Goal: Find specific page/section: Find specific page/section

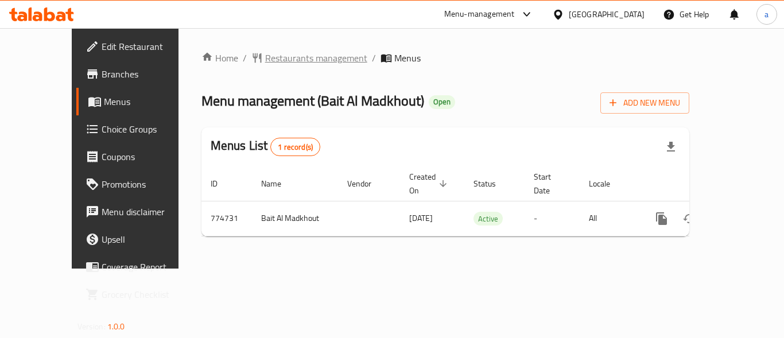
click at [265, 56] on span "Restaurants management" at bounding box center [316, 58] width 102 height 14
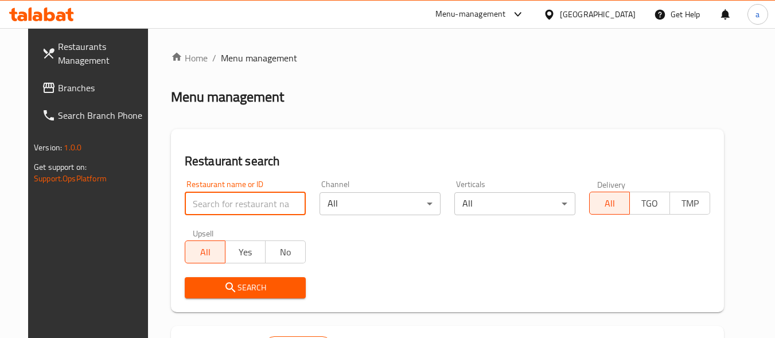
click at [246, 196] on input "search" at bounding box center [245, 203] width 121 height 23
paste input "652064"
type input "652064"
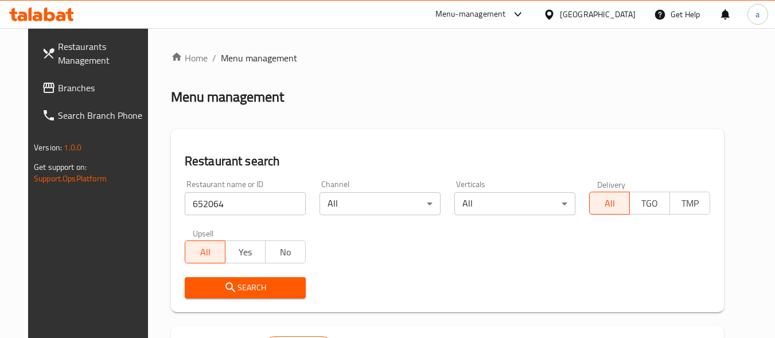
click at [242, 283] on span "Search" at bounding box center [245, 288] width 103 height 14
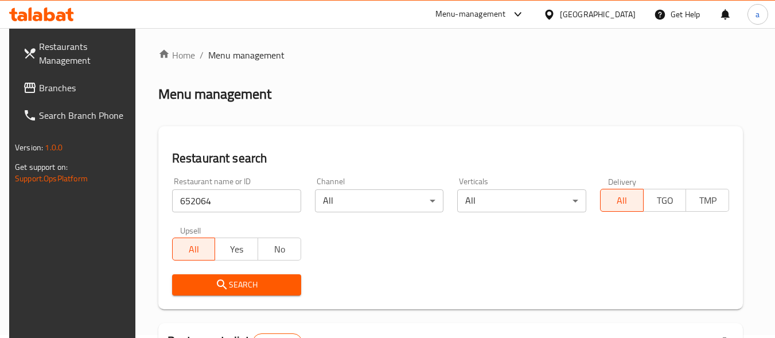
scroll to position [2, 0]
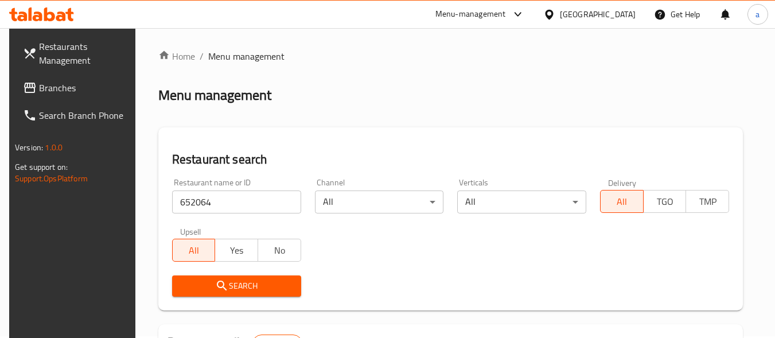
click at [622, 11] on div "[GEOGRAPHIC_DATA]" at bounding box center [598, 14] width 76 height 13
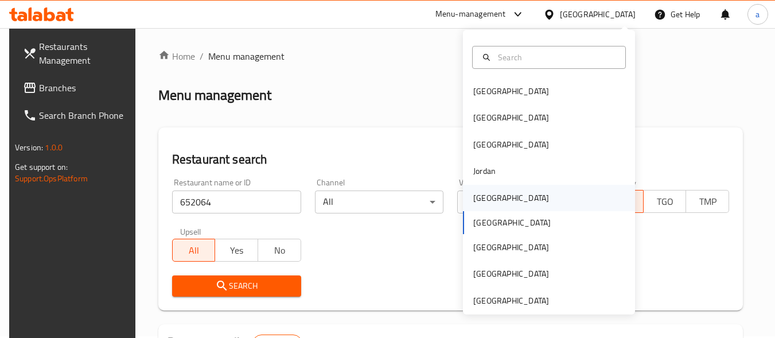
click at [511, 200] on div "[GEOGRAPHIC_DATA]" at bounding box center [549, 198] width 172 height 26
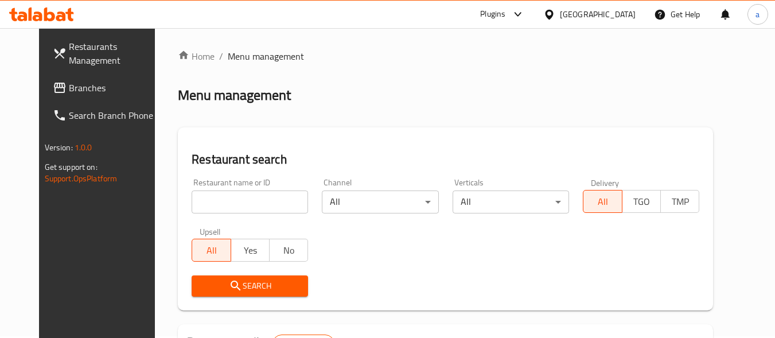
click at [281, 207] on input "search" at bounding box center [250, 201] width 116 height 23
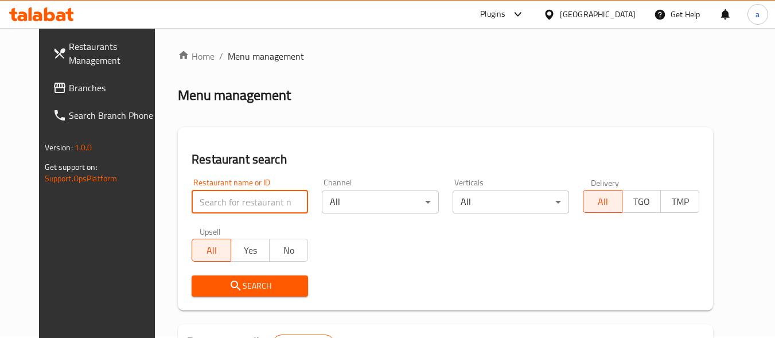
click at [192, 205] on input "search" at bounding box center [250, 201] width 116 height 23
paste input "11724"
type input "11724"
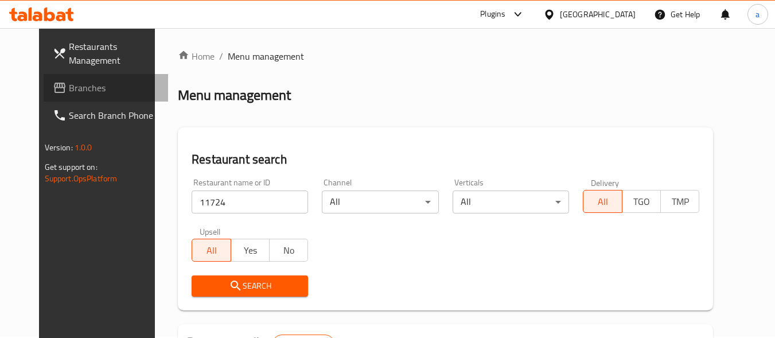
click at [77, 88] on span "Branches" at bounding box center [114, 88] width 91 height 14
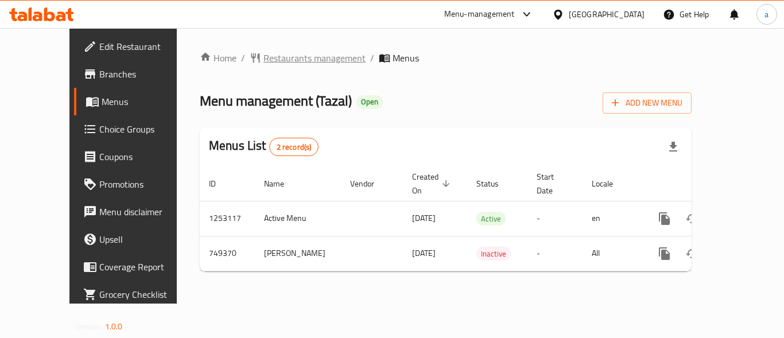
click at [263, 57] on span "Restaurants management" at bounding box center [314, 58] width 102 height 14
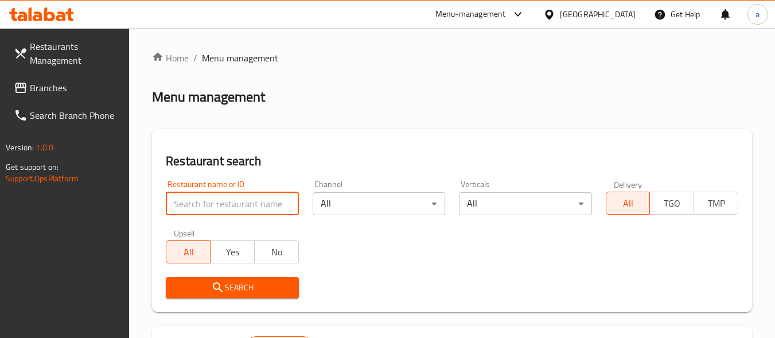
click at [254, 208] on input "search" at bounding box center [232, 203] width 133 height 23
paste input "648914"
type input "648914"
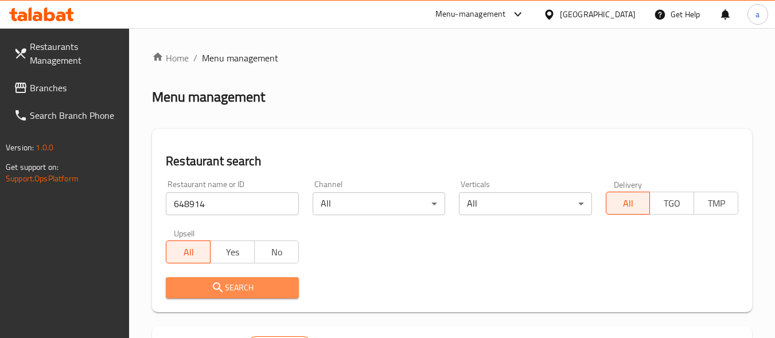
click at [243, 290] on span "Search" at bounding box center [232, 288] width 114 height 14
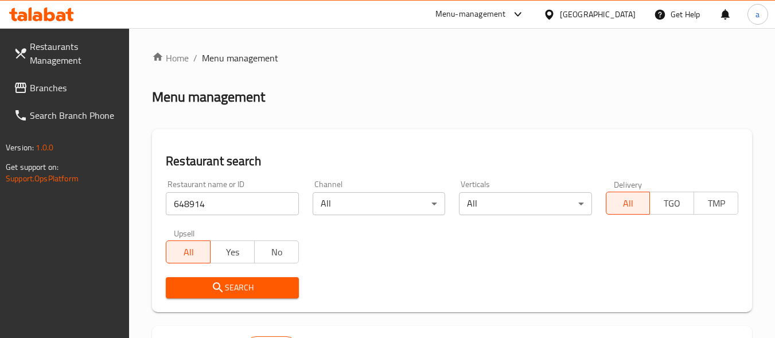
click at [239, 289] on span "Search" at bounding box center [232, 288] width 114 height 14
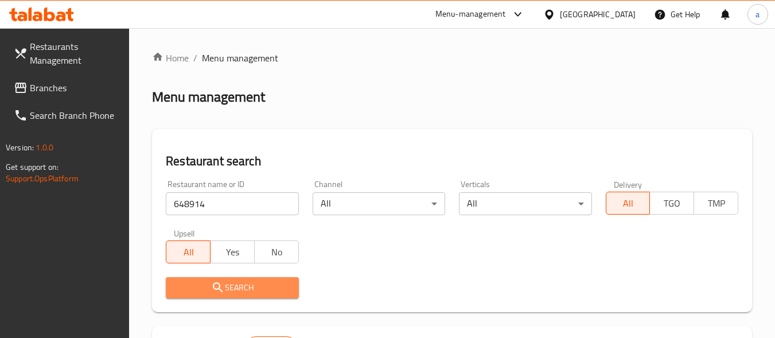
click at [240, 289] on span "Search" at bounding box center [232, 288] width 114 height 14
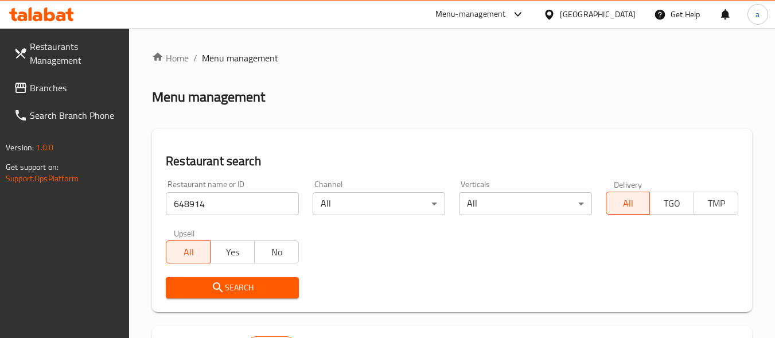
click at [267, 291] on span "Search" at bounding box center [232, 288] width 114 height 14
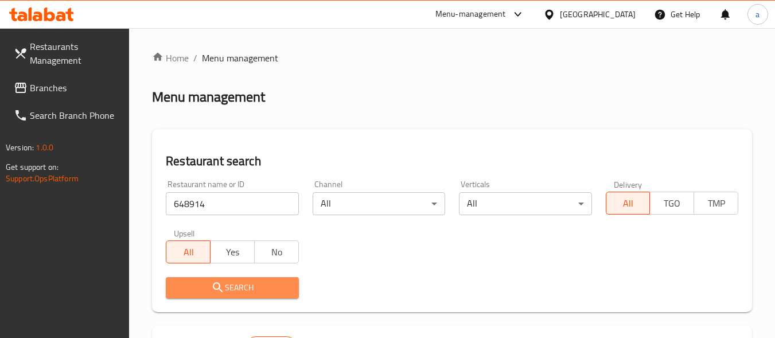
click at [270, 291] on span "Search" at bounding box center [232, 288] width 114 height 14
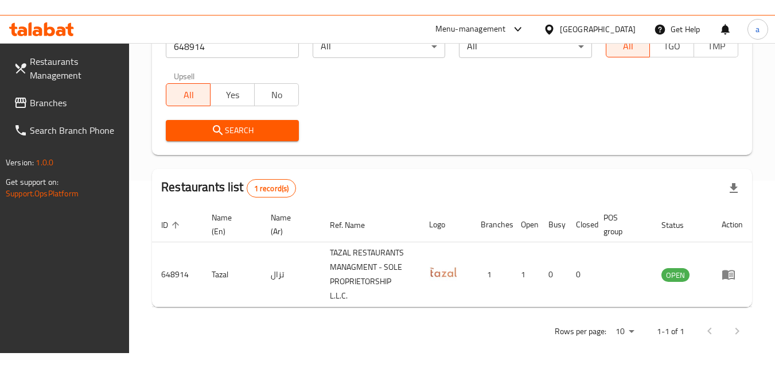
scroll to position [158, 0]
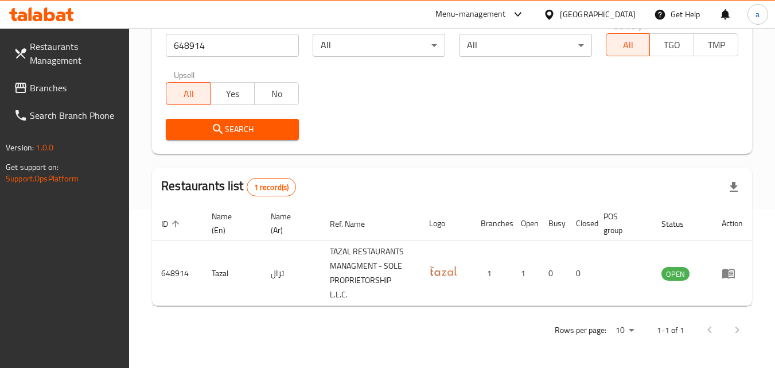
click at [567, 12] on div "[GEOGRAPHIC_DATA]" at bounding box center [598, 14] width 76 height 13
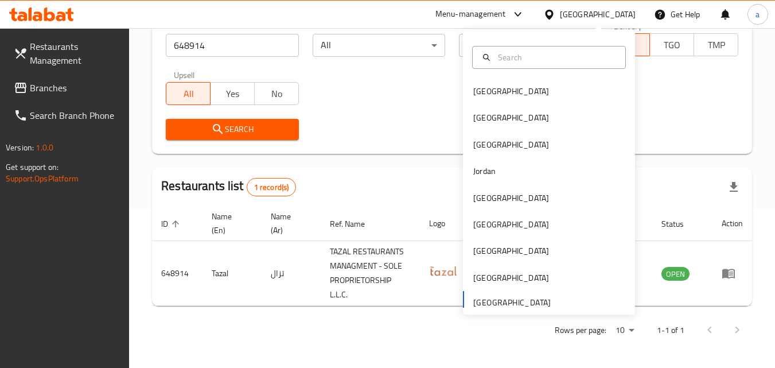
click at [538, 304] on div "Bahrain Egypt Iraq Jordan Kuwait Oman Qatar Saudi Arabia United Arab Emirates" at bounding box center [549, 196] width 172 height 236
click at [73, 87] on span "Branches" at bounding box center [75, 88] width 91 height 14
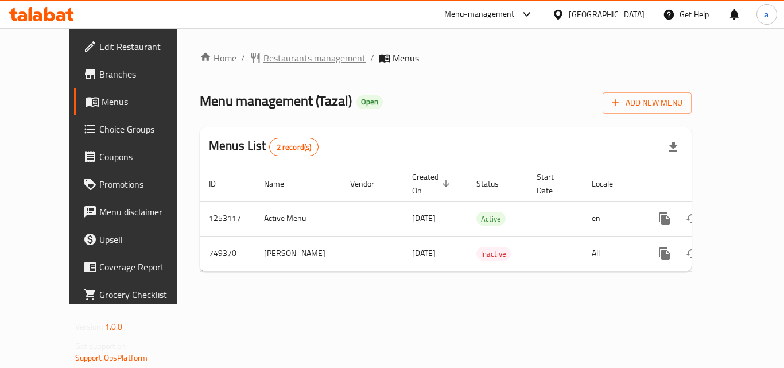
click at [263, 53] on span "Restaurants management" at bounding box center [314, 58] width 102 height 14
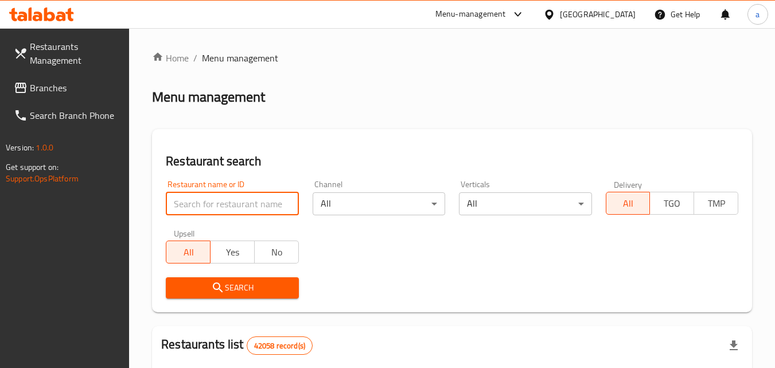
click at [268, 205] on input "search" at bounding box center [232, 203] width 133 height 23
paste input "648914"
type input "648914"
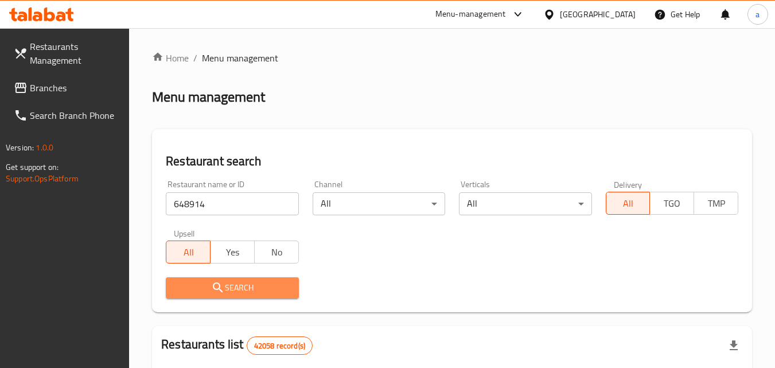
click at [269, 294] on span "Search" at bounding box center [232, 288] width 114 height 14
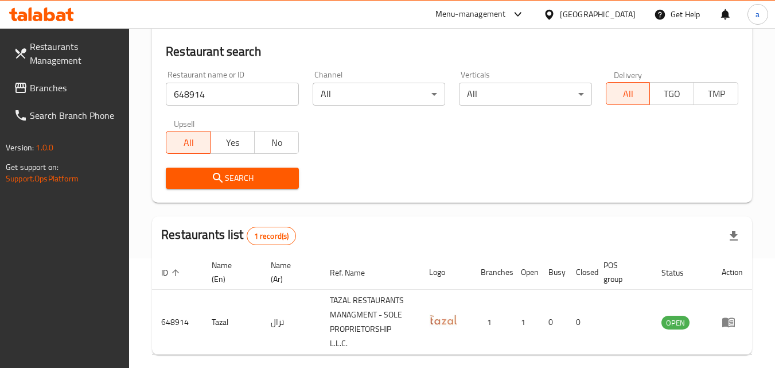
scroll to position [158, 0]
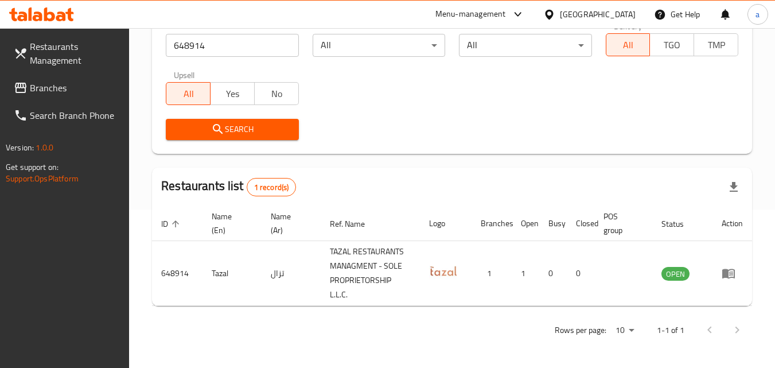
click at [560, 11] on div "[GEOGRAPHIC_DATA]" at bounding box center [598, 14] width 76 height 13
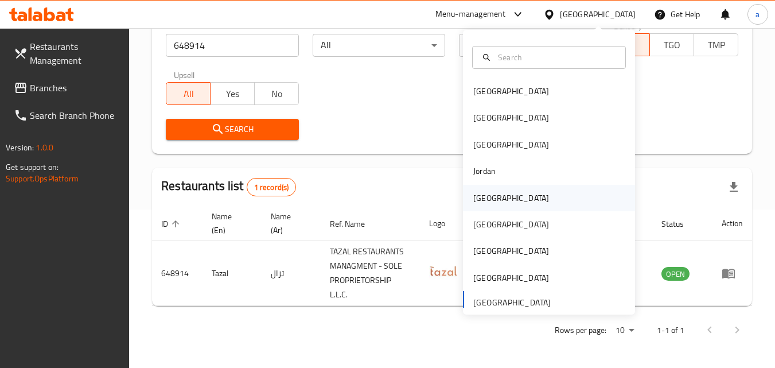
click at [505, 198] on div "[GEOGRAPHIC_DATA]" at bounding box center [549, 198] width 172 height 26
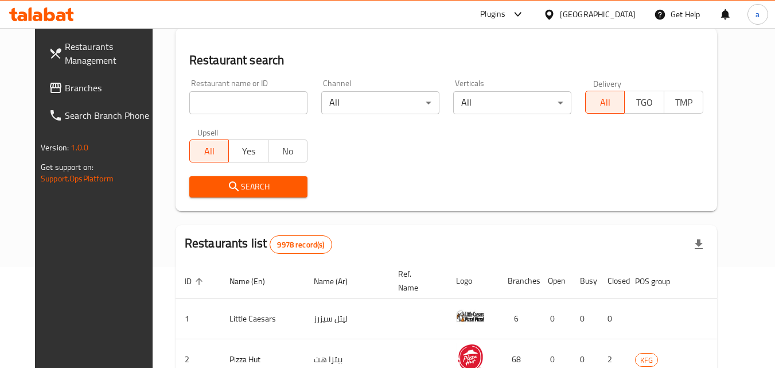
scroll to position [158, 0]
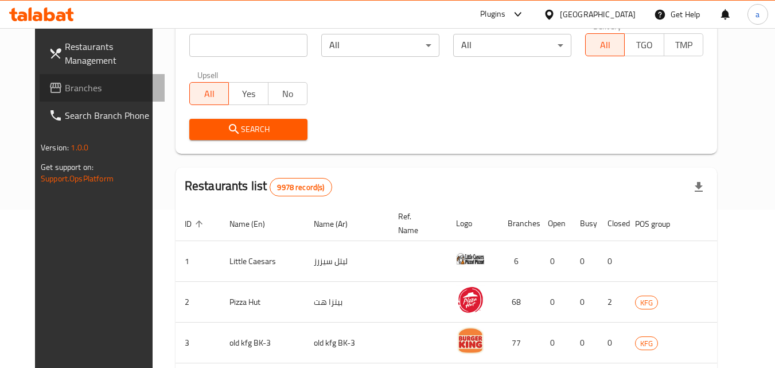
click at [65, 92] on span "Branches" at bounding box center [110, 88] width 91 height 14
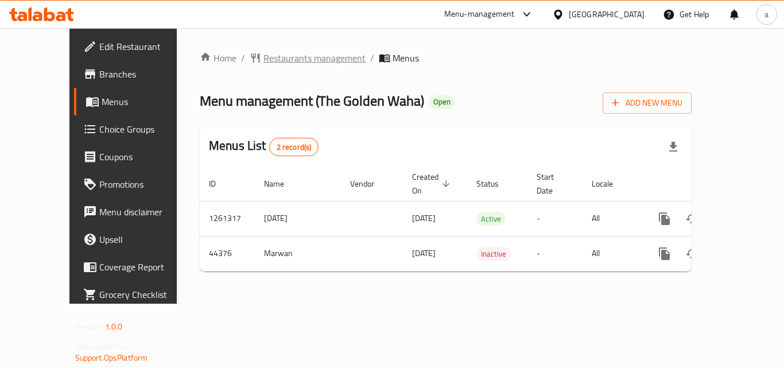
click at [263, 53] on span "Restaurants management" at bounding box center [314, 58] width 102 height 14
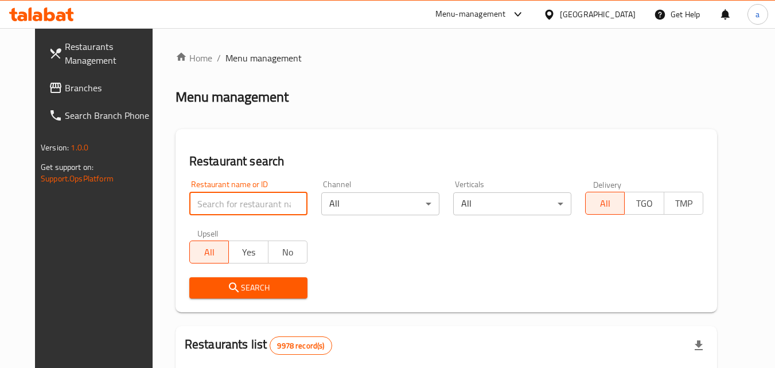
click at [235, 193] on input "search" at bounding box center [248, 203] width 118 height 23
paste input "22728"
type input "22728"
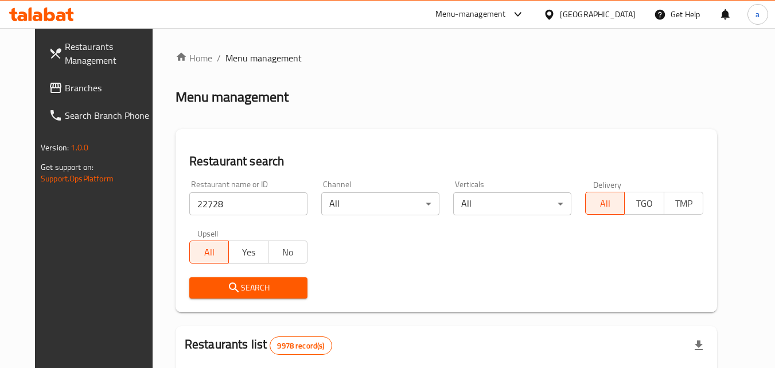
click at [231, 286] on span "Search" at bounding box center [248, 288] width 100 height 14
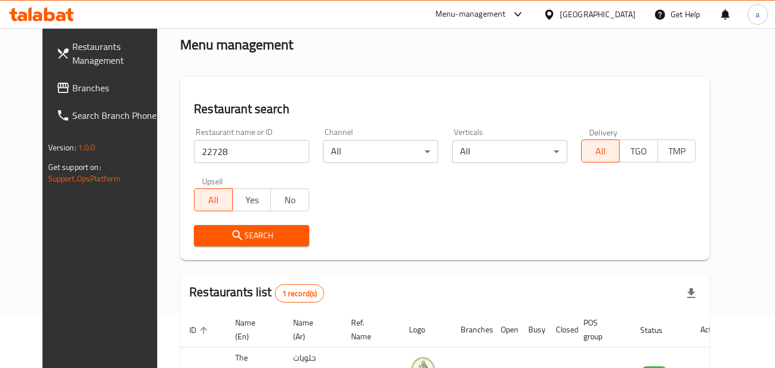
scroll to position [134, 0]
